Goal: Task Accomplishment & Management: Use online tool/utility

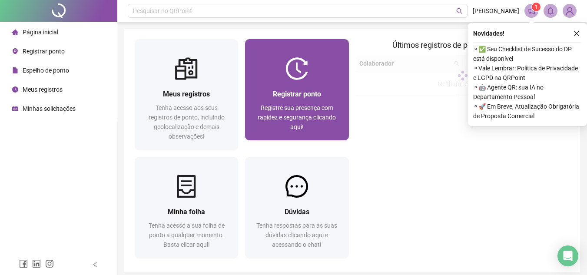
click at [330, 94] on div "Registrar ponto" at bounding box center [296, 94] width 83 height 11
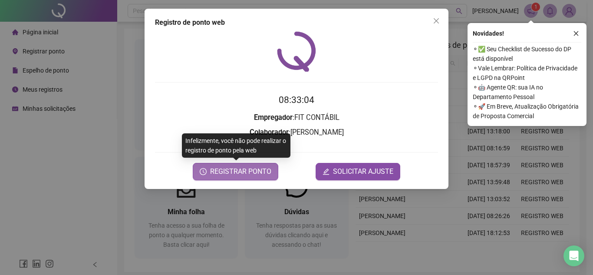
click at [248, 173] on span "REGISTRAR PONTO" at bounding box center [240, 171] width 61 height 10
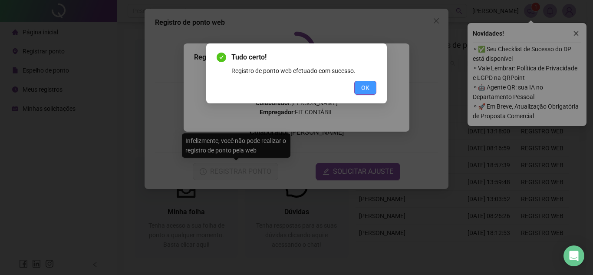
click at [363, 93] on button "OK" at bounding box center [365, 88] width 22 height 14
